Goal: Task Accomplishment & Management: Manage account settings

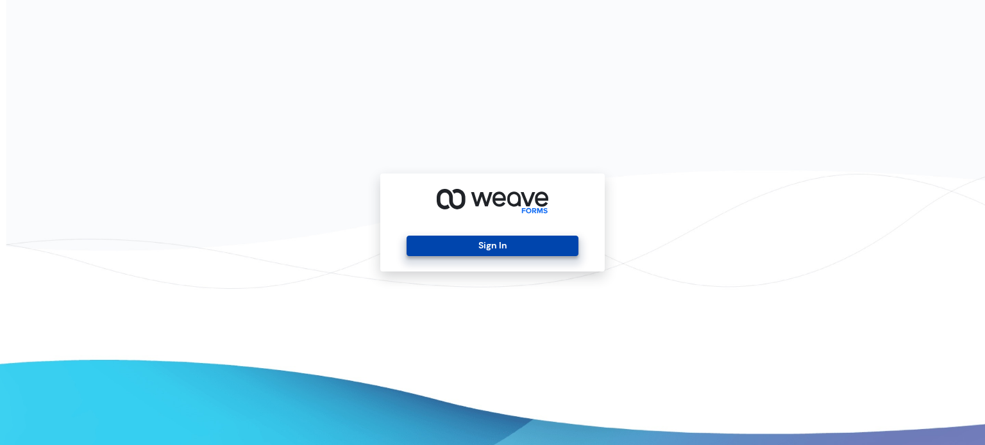
click at [479, 247] on button "Sign In" at bounding box center [491, 246] width 171 height 21
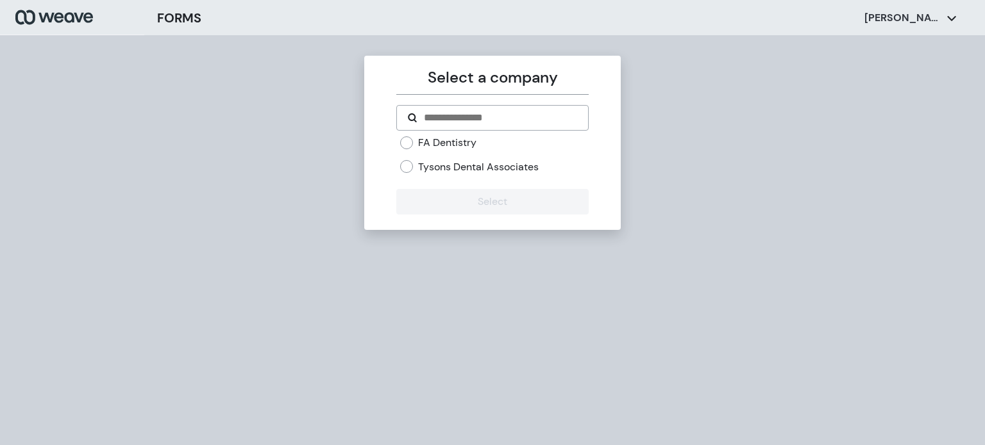
click at [451, 173] on div "FA Dentistry Tysons Dental Associates" at bounding box center [492, 160] width 192 height 48
click at [454, 166] on label "Tysons Dental Associates" at bounding box center [478, 167] width 121 height 14
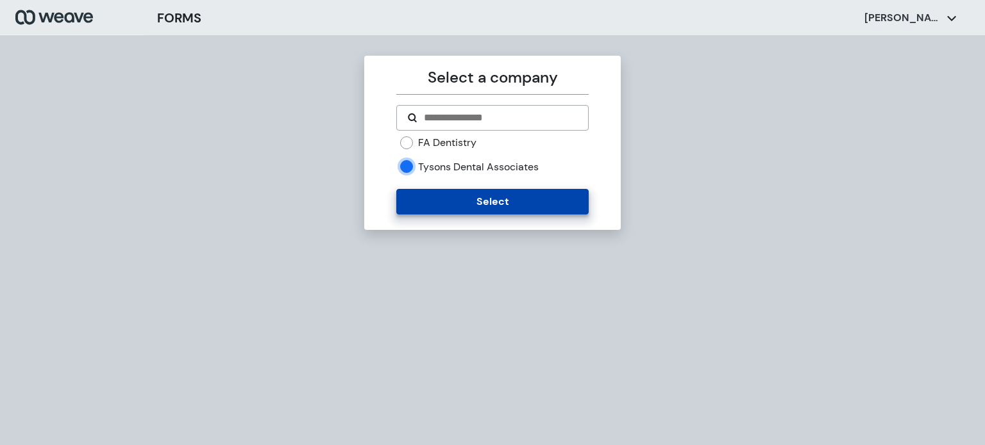
click at [444, 194] on button "Select" at bounding box center [492, 202] width 192 height 26
